Goal: Task Accomplishment & Management: Use online tool/utility

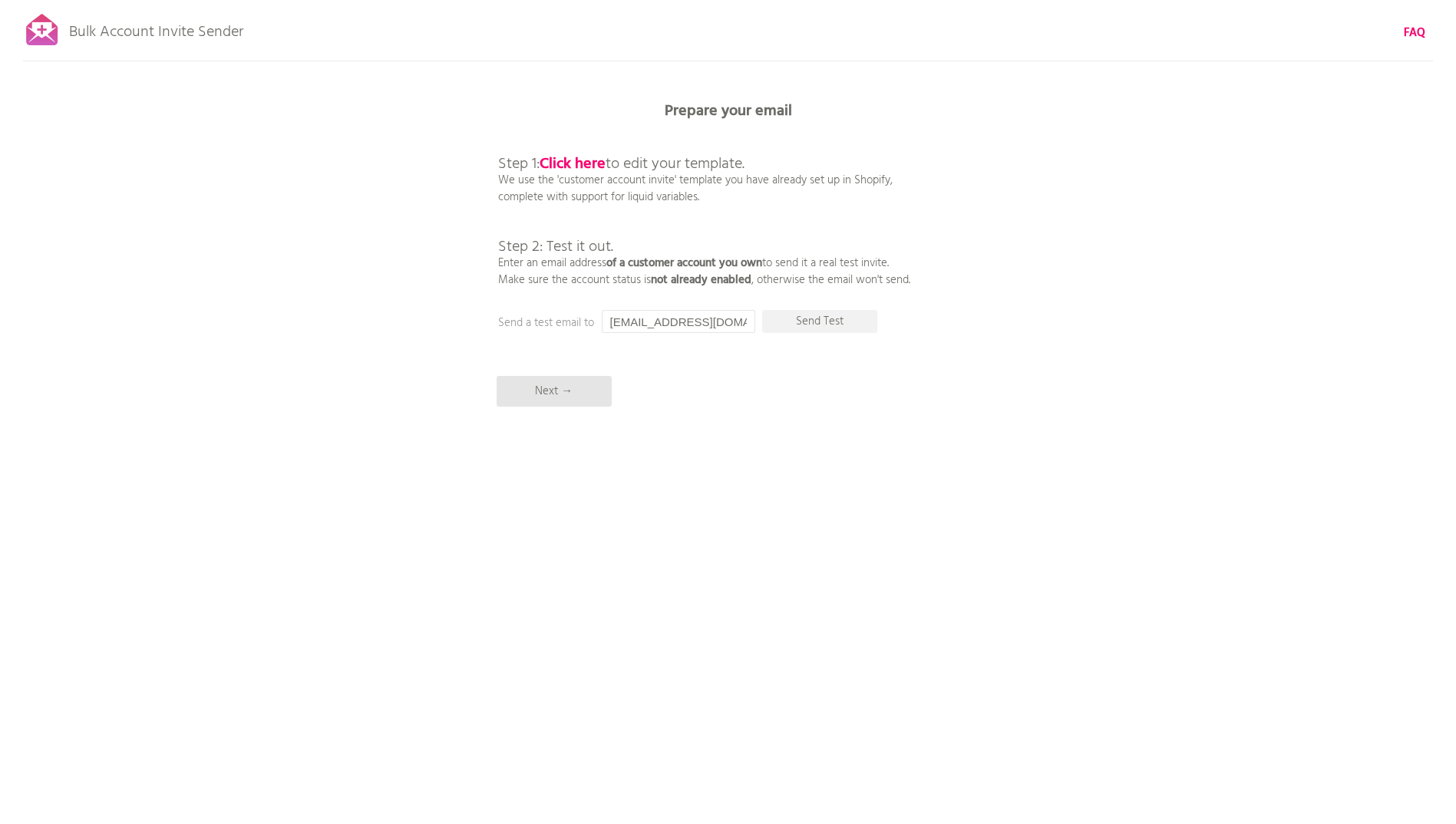
scroll to position [0, 12]
click at [795, 321] on p "Send Test" at bounding box center [820, 321] width 116 height 23
click at [574, 163] on b "Click here" at bounding box center [573, 164] width 66 height 25
click at [537, 386] on p "Next →" at bounding box center [554, 392] width 116 height 31
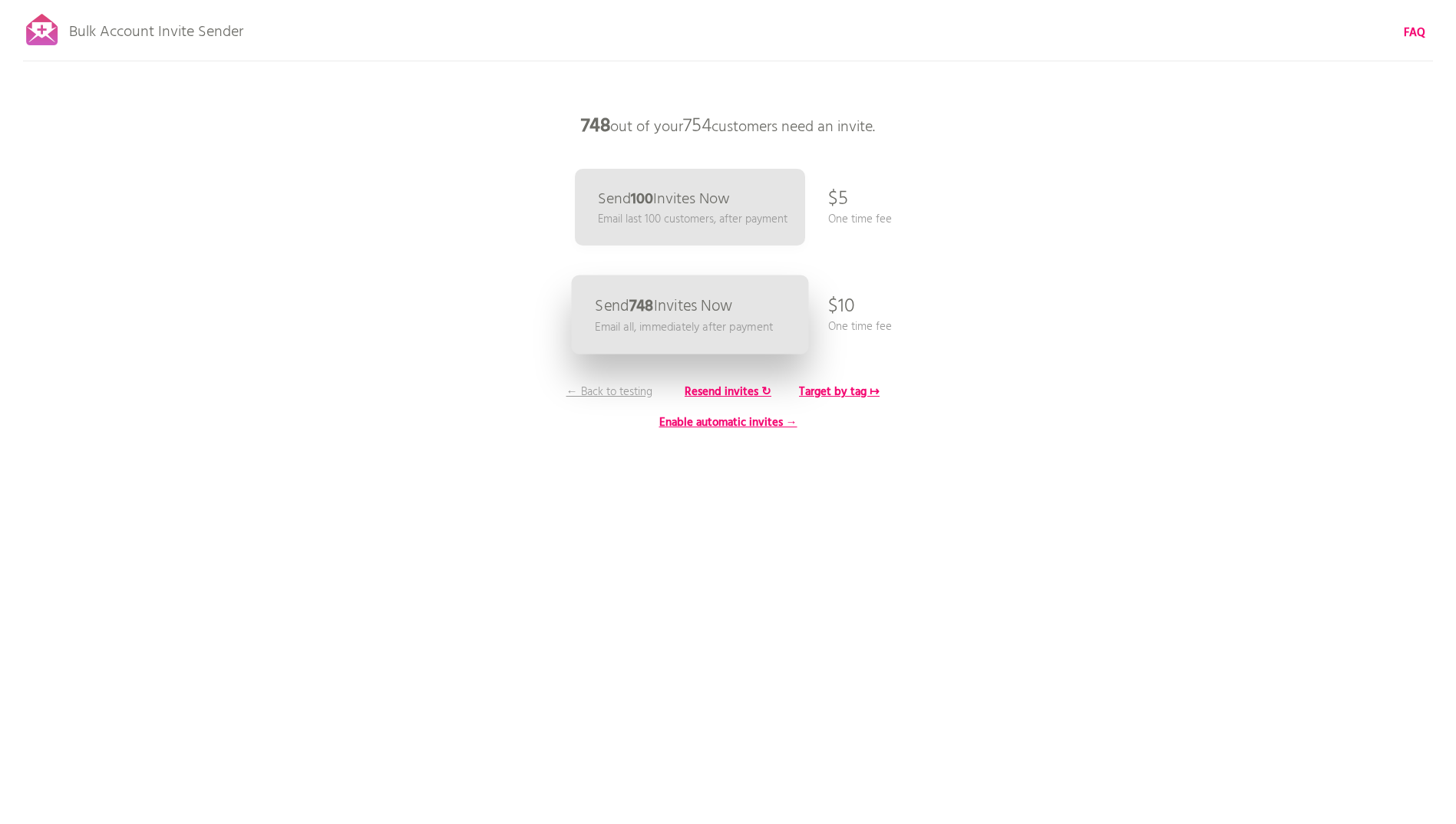
click at [723, 312] on p "Send 748 Invites Now" at bounding box center [663, 306] width 138 height 16
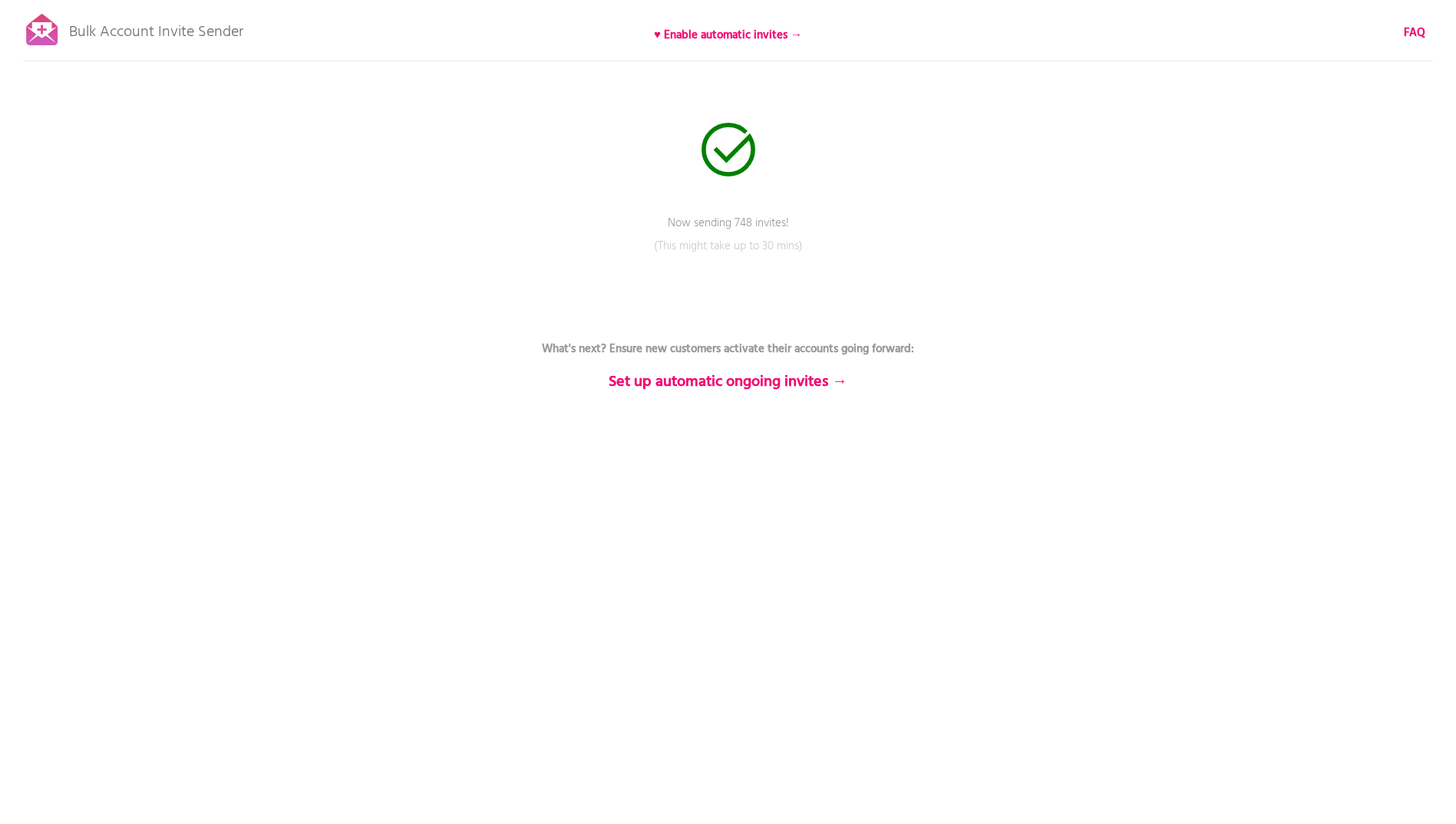
click at [743, 253] on p "(This might take up to 30 mins)" at bounding box center [728, 257] width 460 height 38
